Goal: Information Seeking & Learning: Learn about a topic

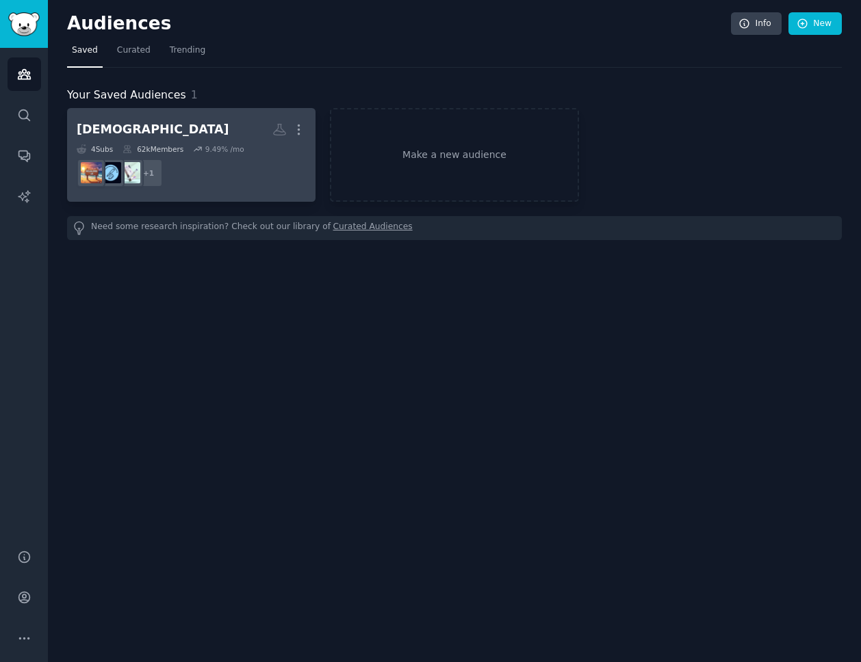
click at [215, 133] on h2 "monjaro More" at bounding box center [191, 130] width 229 height 24
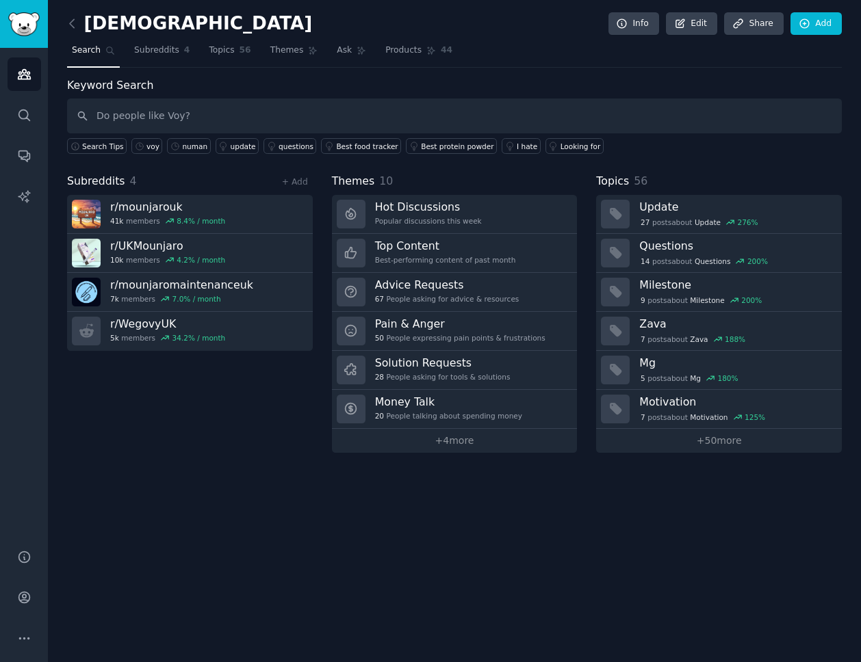
type input "Do people like Voy?"
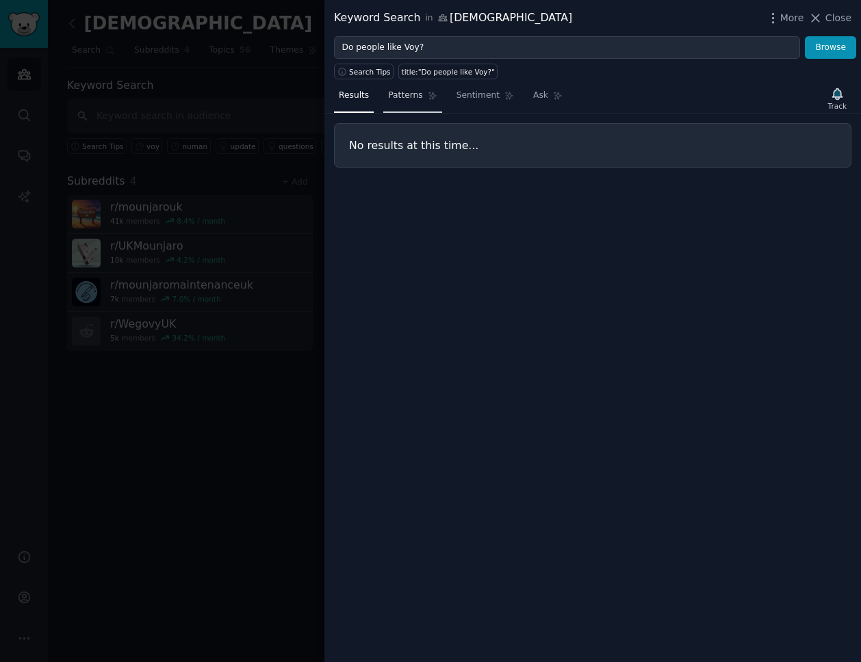
click at [428, 98] on icon at bounding box center [433, 96] width 10 height 10
click at [470, 95] on span "Sentiment" at bounding box center [477, 96] width 43 height 12
click at [287, 93] on div at bounding box center [430, 331] width 861 height 662
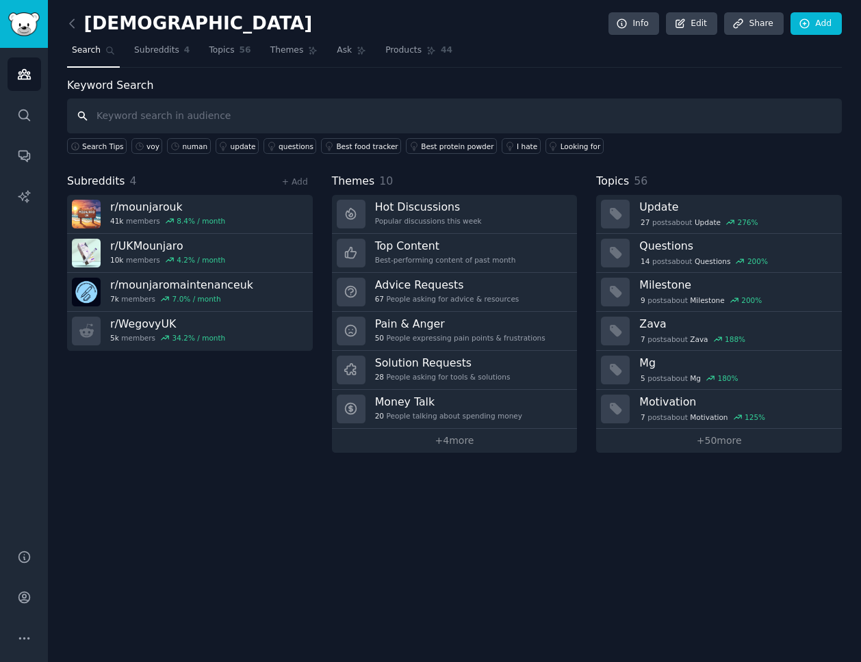
click at [222, 104] on input "text" at bounding box center [454, 116] width 774 height 35
type input "voy"
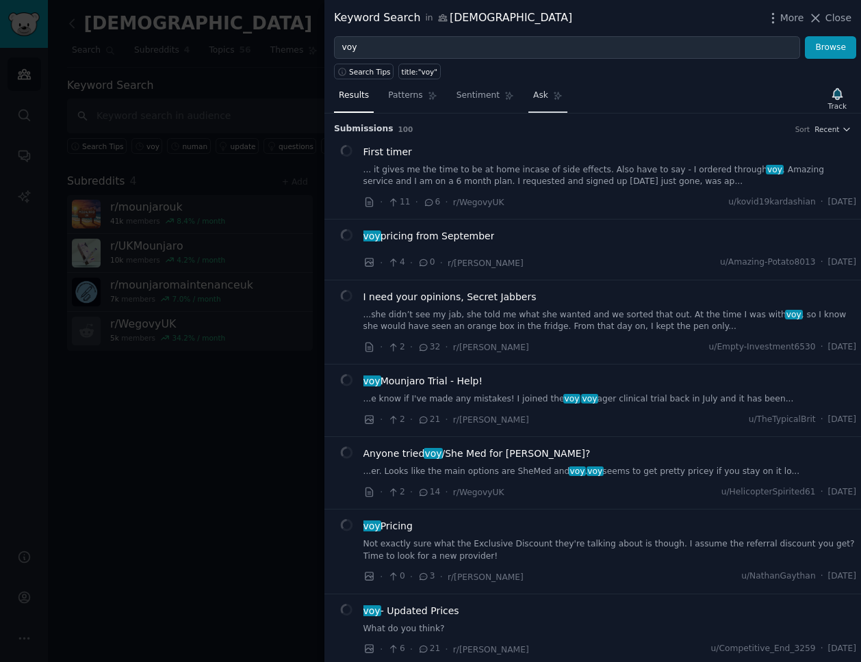
click at [536, 91] on span "Ask" at bounding box center [540, 96] width 15 height 12
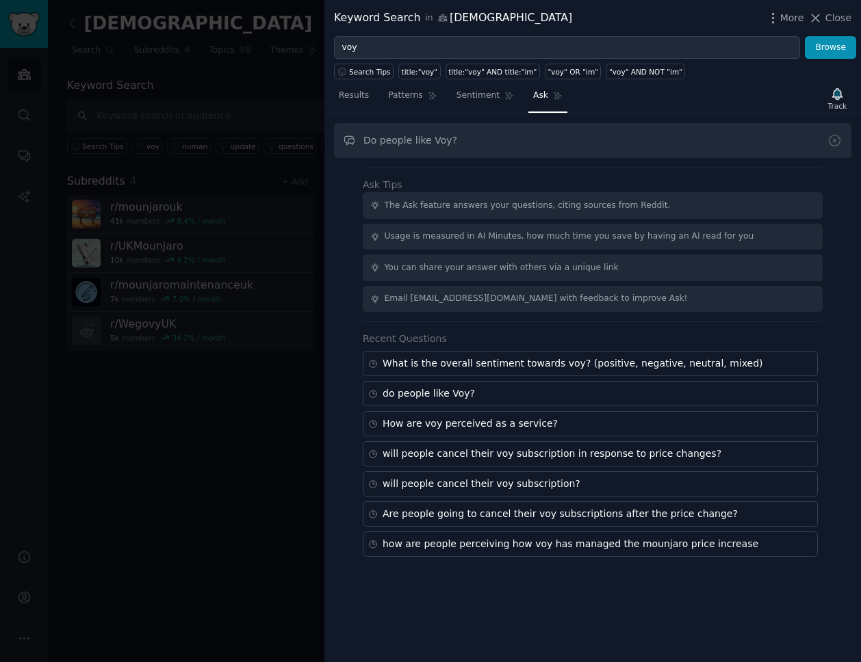
type input "Do people like Voy?"
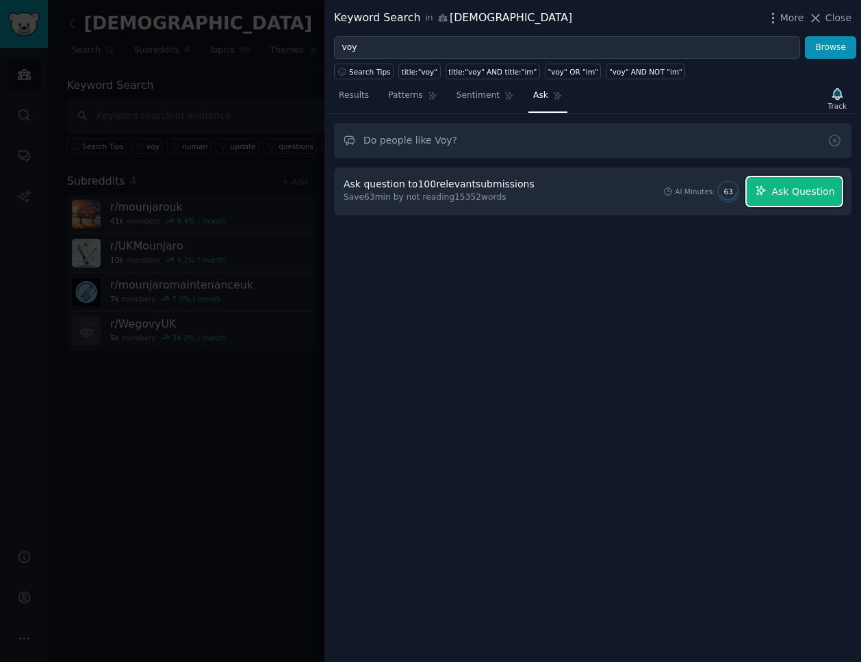
click at [772, 187] on button "Ask Question" at bounding box center [793, 191] width 95 height 29
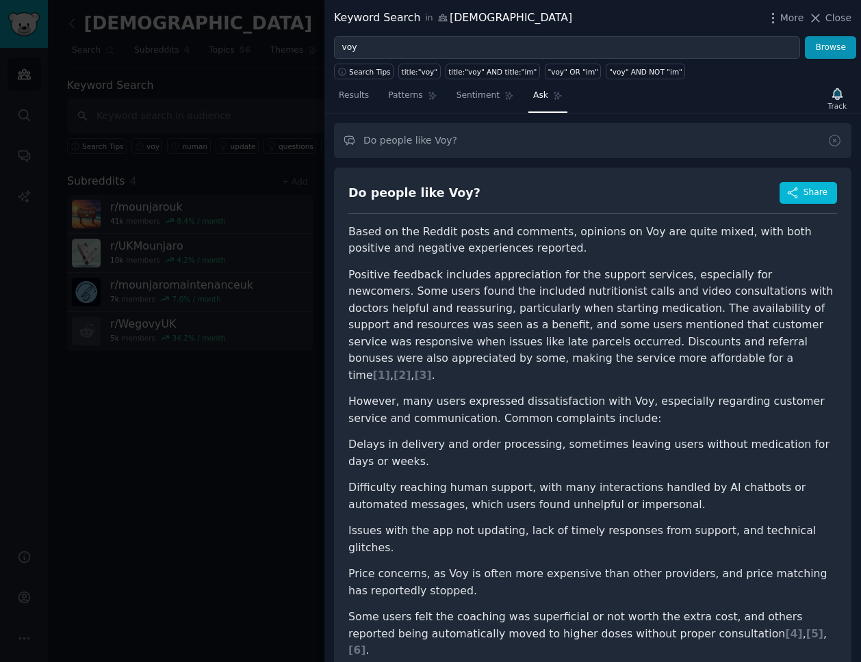
click at [270, 144] on div at bounding box center [430, 331] width 861 height 662
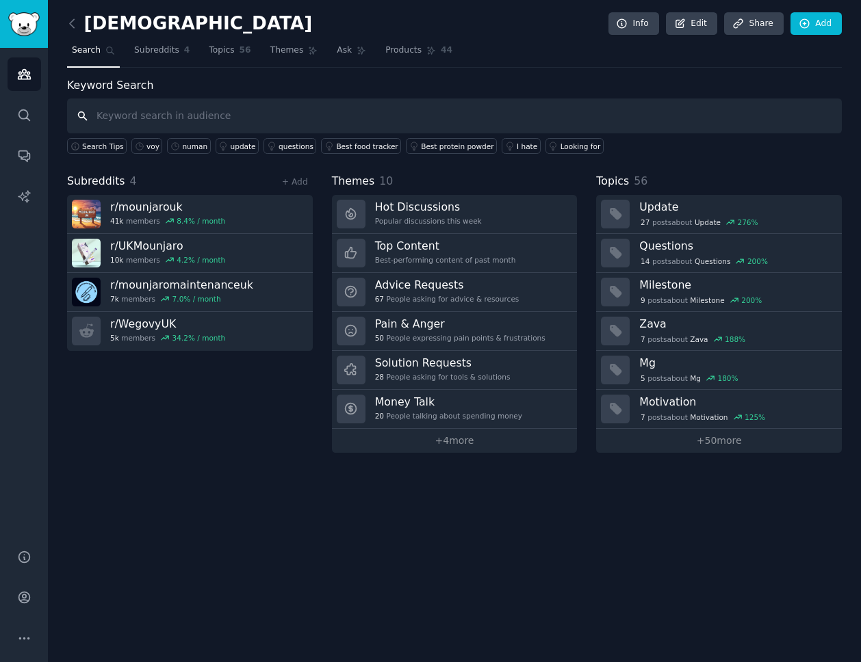
click at [202, 117] on input "text" at bounding box center [454, 116] width 774 height 35
type input "voy dr left"
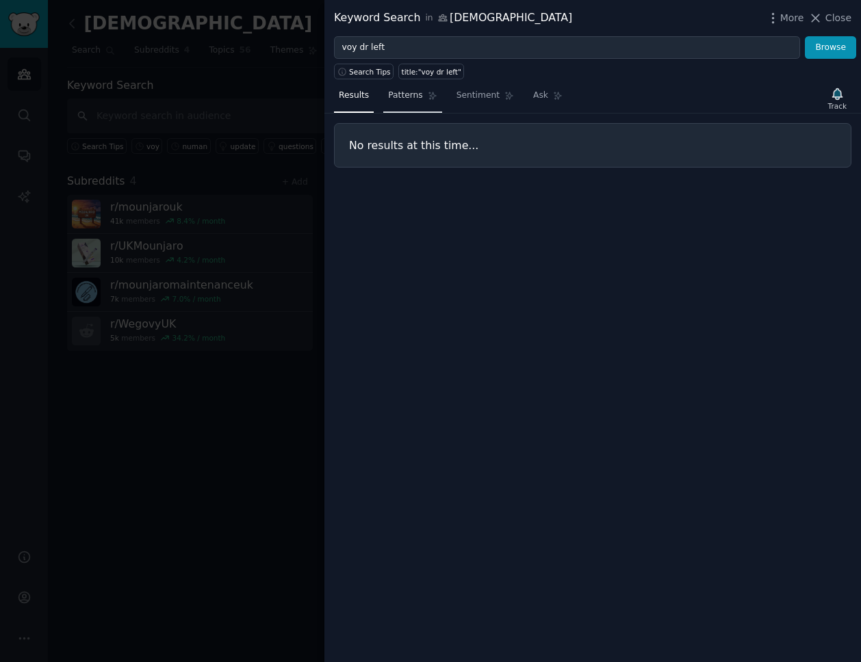
click at [422, 107] on link "Patterns" at bounding box center [412, 99] width 58 height 28
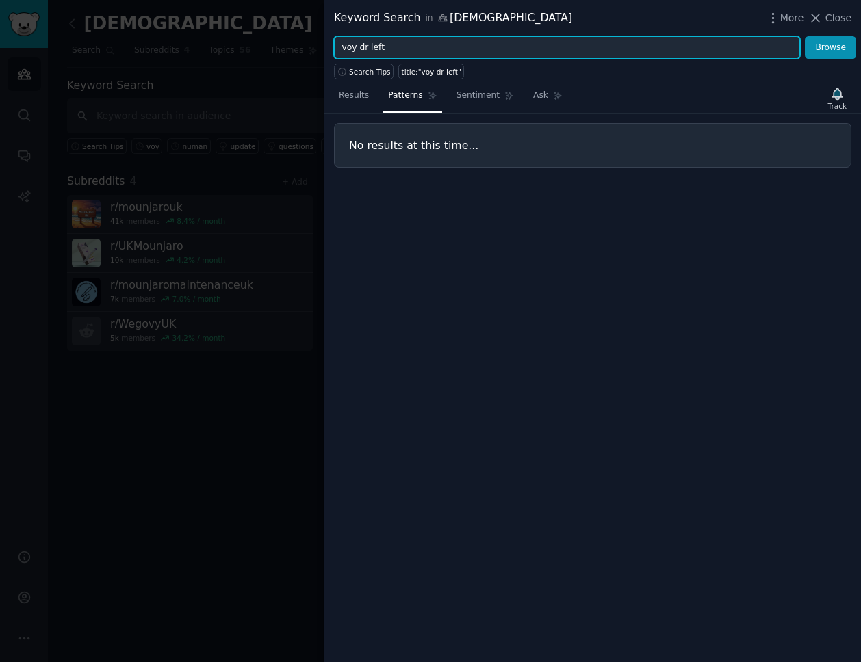
click at [381, 47] on input "voy dr left" at bounding box center [567, 47] width 466 height 23
drag, startPoint x: 358, startPoint y: 48, endPoint x: 313, endPoint y: 48, distance: 45.8
click at [313, 48] on div "Keyword Search in monjaro More Close voy dr left Browse Search Tips title:"voy …" at bounding box center [430, 331] width 861 height 662
click at [804, 36] on button "Browse" at bounding box center [829, 47] width 51 height 23
click at [398, 47] on input "dr left" at bounding box center [567, 47] width 466 height 23
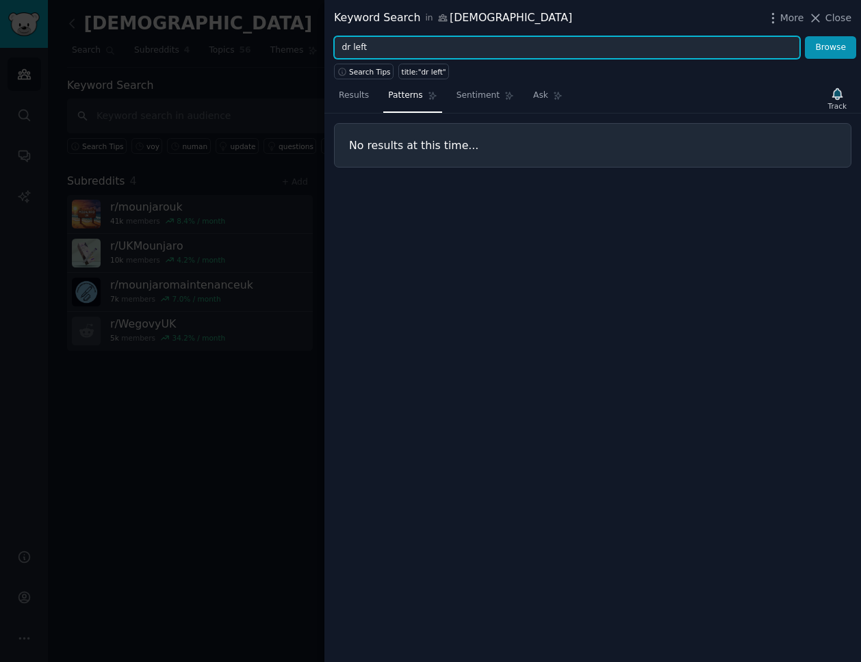
click at [398, 47] on input "dr left" at bounding box center [567, 47] width 466 height 23
type input "profile on website"
click at [804, 36] on button "Browse" at bounding box center [829, 47] width 51 height 23
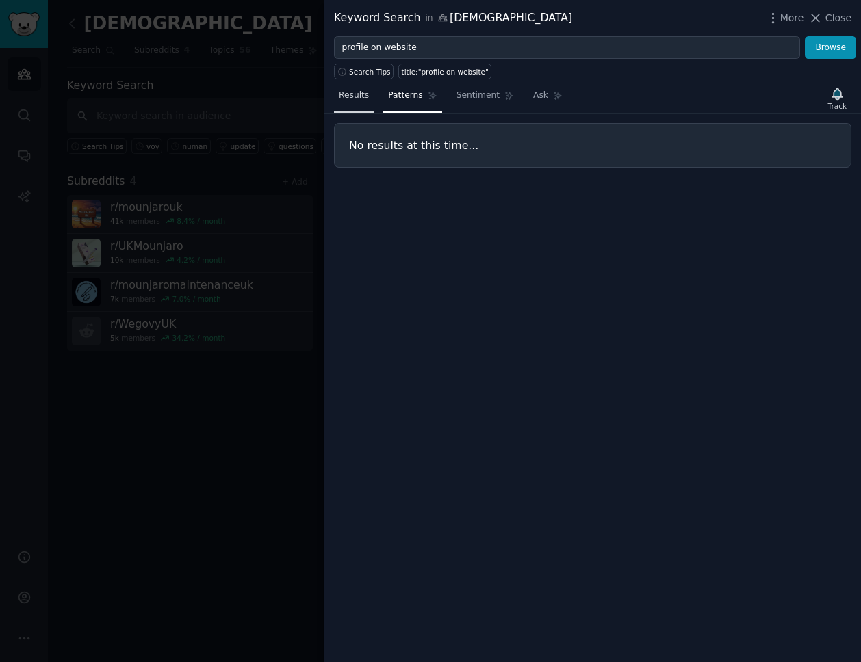
click at [355, 106] on link "Results" at bounding box center [354, 99] width 40 height 28
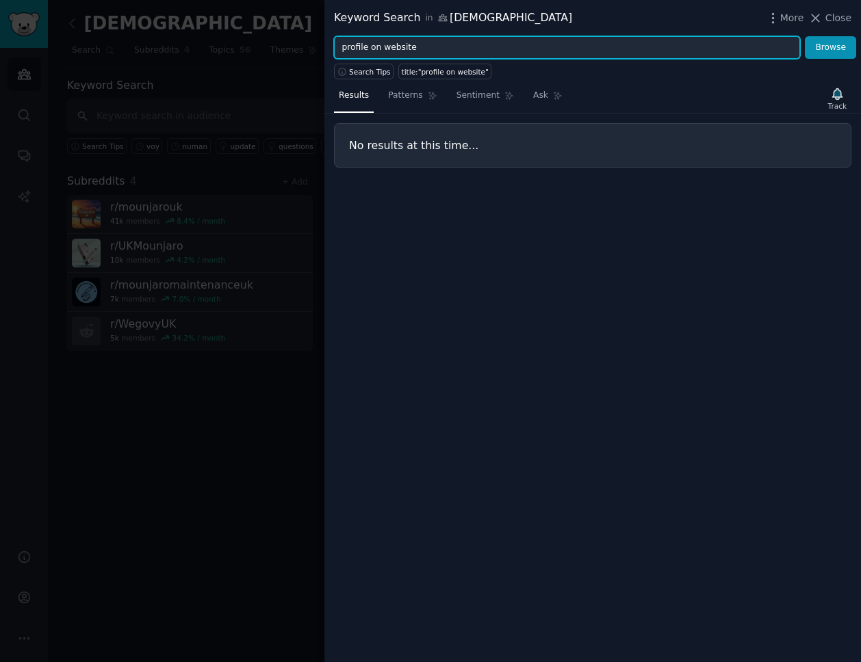
click at [413, 49] on input "profile on website" at bounding box center [567, 47] width 466 height 23
